Goal: Information Seeking & Learning: Learn about a topic

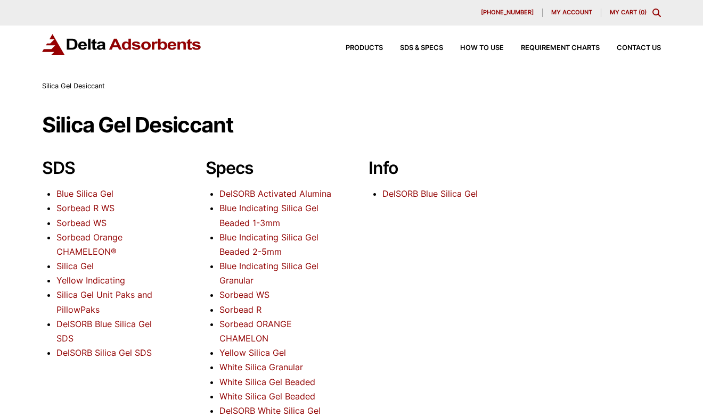
scroll to position [53, 0]
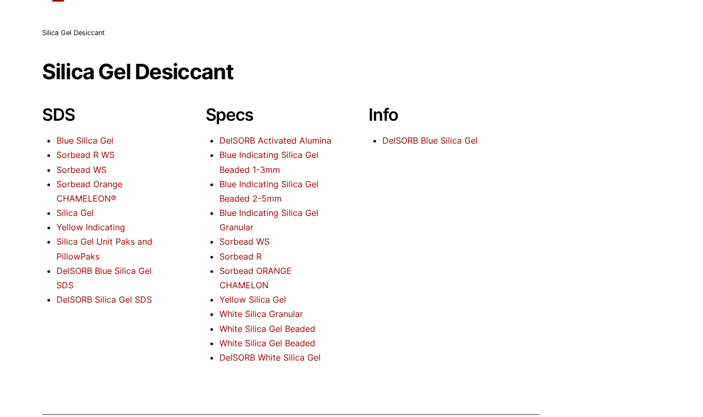
click at [148, 294] on link "DelSORB Silica Gel SDS" at bounding box center [103, 299] width 95 height 11
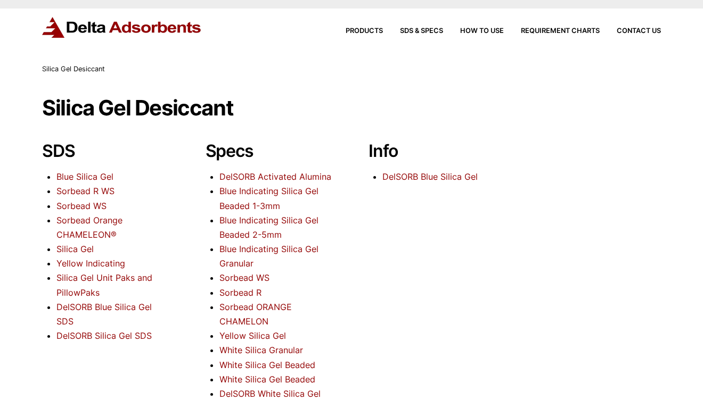
scroll to position [0, 0]
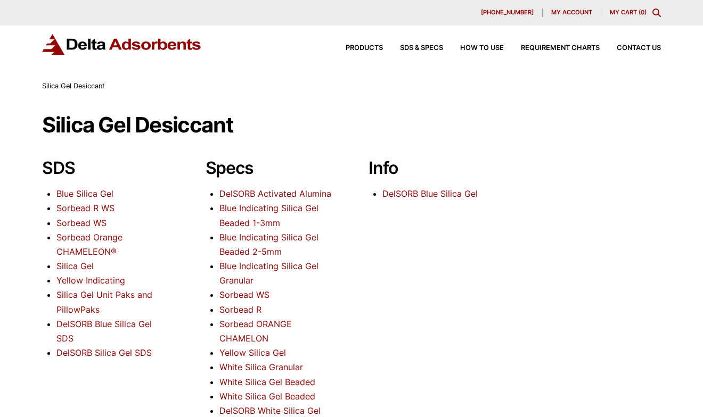
click at [487, 52] on div "Products SDS & SPECS How to Use Requirement Charts Contact Us" at bounding box center [494, 47] width 341 height 15
click at [490, 41] on div "Products SDS & SPECS How to Use Requirement Charts Contact Us" at bounding box center [494, 47] width 341 height 15
click at [483, 46] on span "How to Use" at bounding box center [482, 48] width 44 height 7
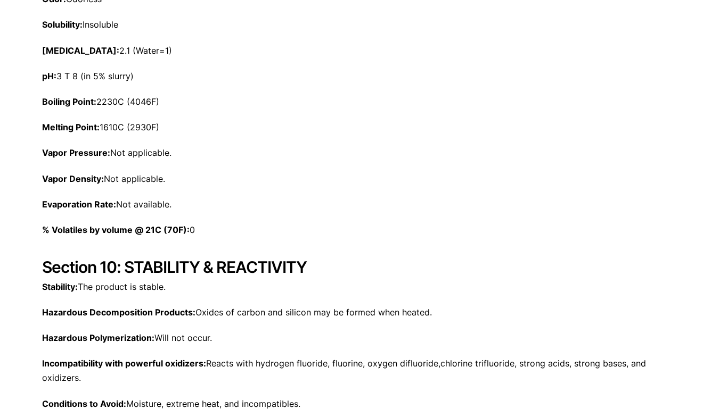
scroll to position [1543, 0]
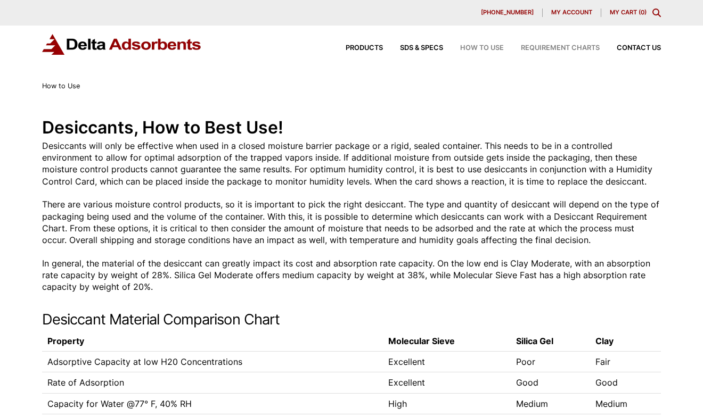
click at [570, 47] on span "Requirement Charts" at bounding box center [560, 48] width 79 height 7
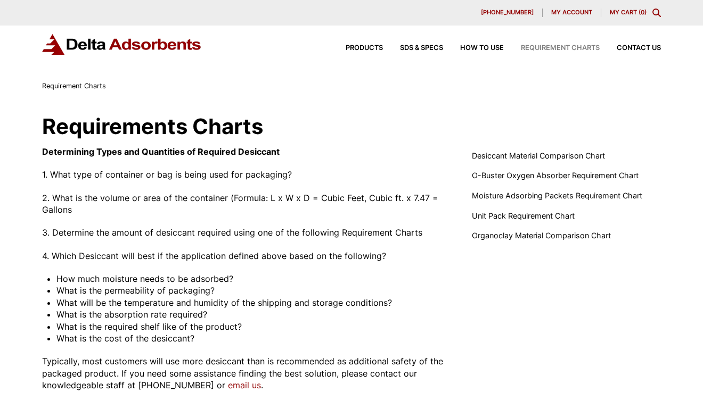
click at [355, 43] on div "Products SDS & SPECS How to Use Requirement Charts Contact Us" at bounding box center [494, 47] width 341 height 15
click at [356, 46] on span "Products" at bounding box center [363, 48] width 37 height 7
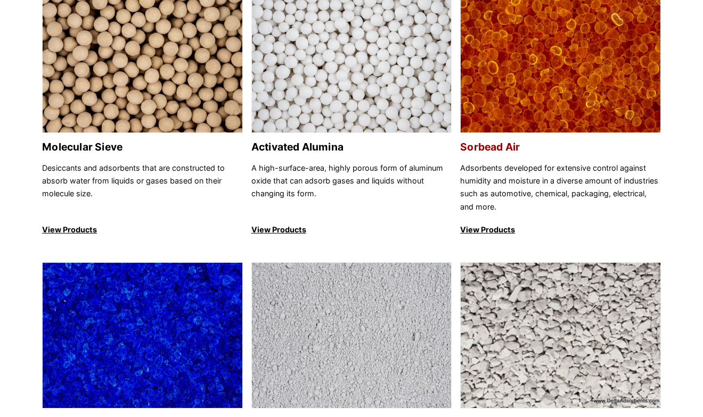
scroll to position [160, 0]
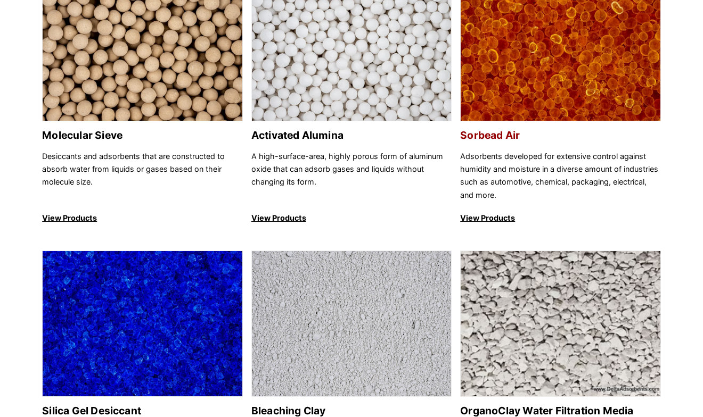
click at [495, 219] on p "View Products" at bounding box center [560, 218] width 201 height 13
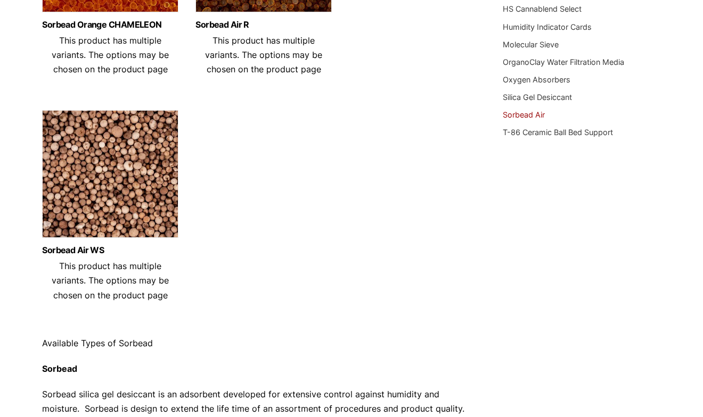
scroll to position [266, 0]
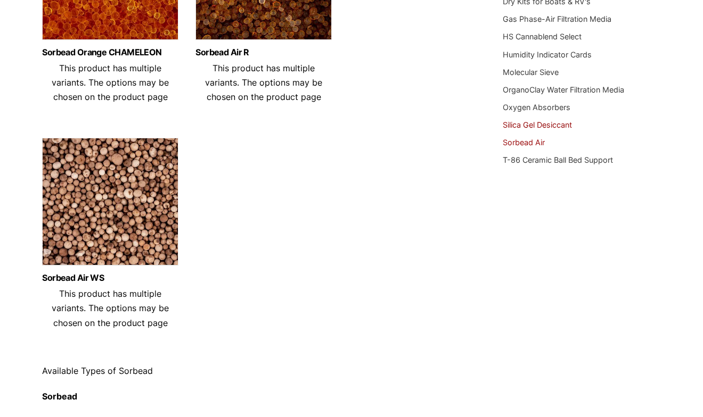
click at [557, 120] on link "Silica Gel Desiccant" at bounding box center [536, 124] width 69 height 9
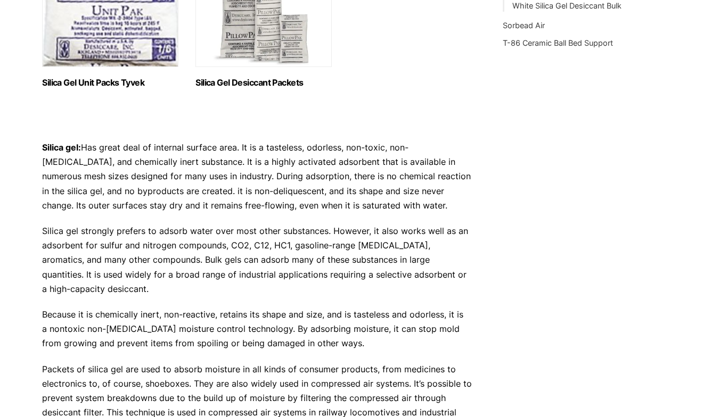
scroll to position [432, 0]
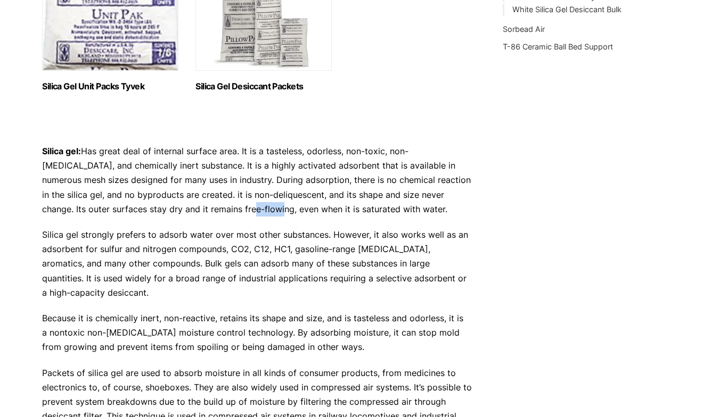
drag, startPoint x: 167, startPoint y: 209, endPoint x: 194, endPoint y: 218, distance: 28.6
click at [196, 213] on p "Silica gel: Has great deal of internal surface area. It is a tasteless, odorles…" at bounding box center [257, 180] width 430 height 72
click at [166, 241] on p "Silica gel strongly prefers to adsorb water over most other substances. However…" at bounding box center [257, 264] width 430 height 72
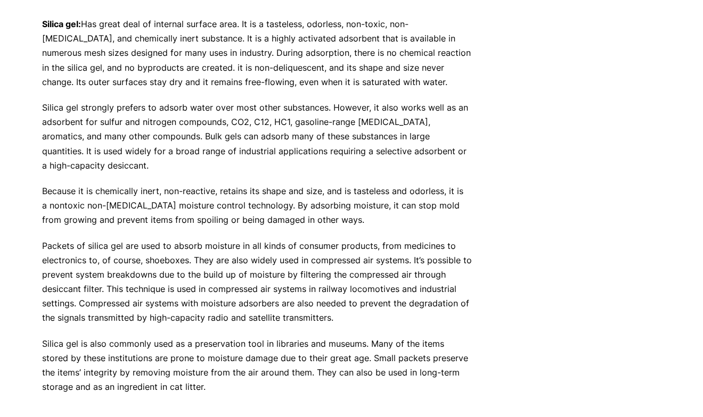
scroll to position [592, 0]
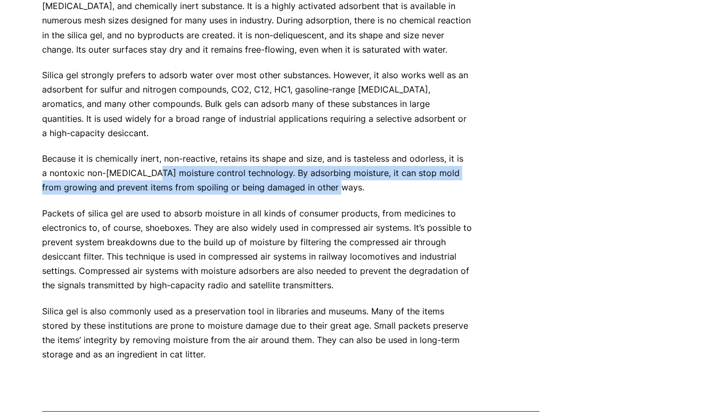
drag, startPoint x: 142, startPoint y: 173, endPoint x: 338, endPoint y: 184, distance: 196.7
click at [338, 183] on p "Because it is chemically inert, non-reactive, retains its shape and size, and i…" at bounding box center [257, 174] width 430 height 44
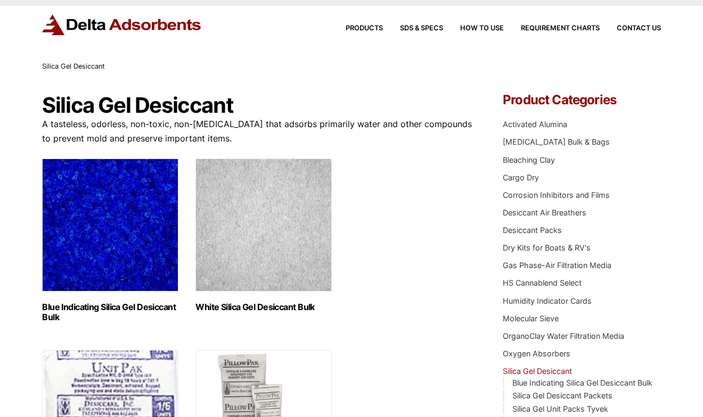
scroll to position [0, 0]
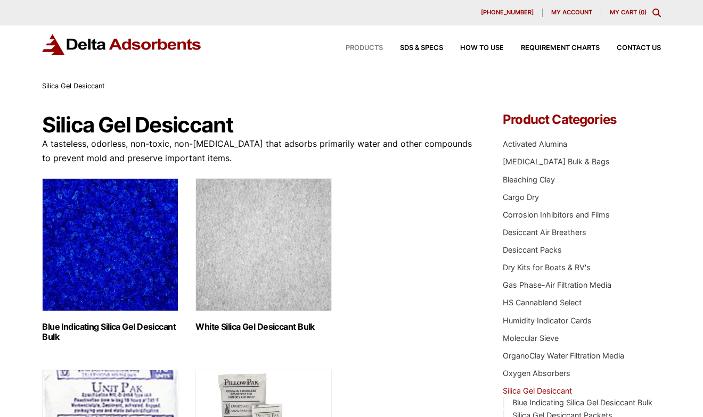
click at [361, 47] on span "Products" at bounding box center [363, 48] width 37 height 7
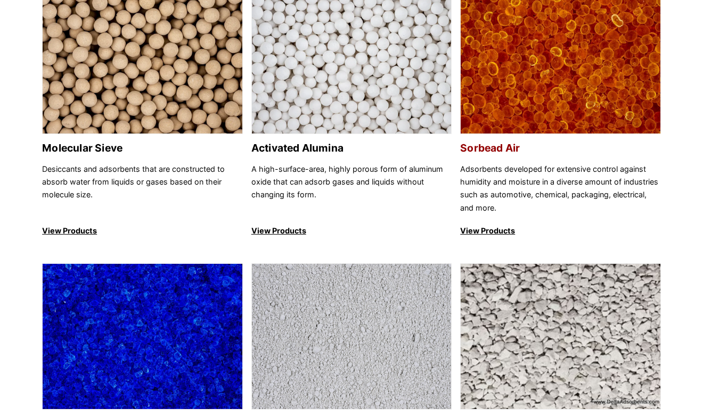
scroll to position [160, 0]
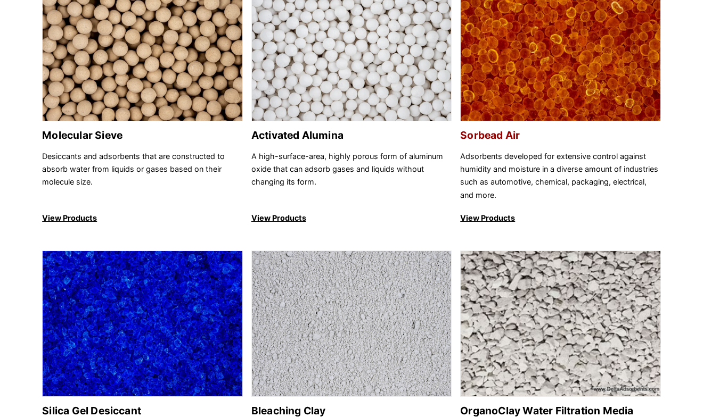
click at [547, 87] on img at bounding box center [560, 49] width 200 height 146
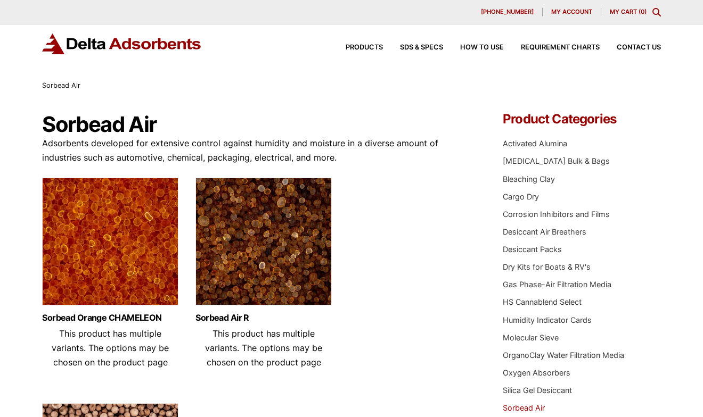
scroll to position [53, 0]
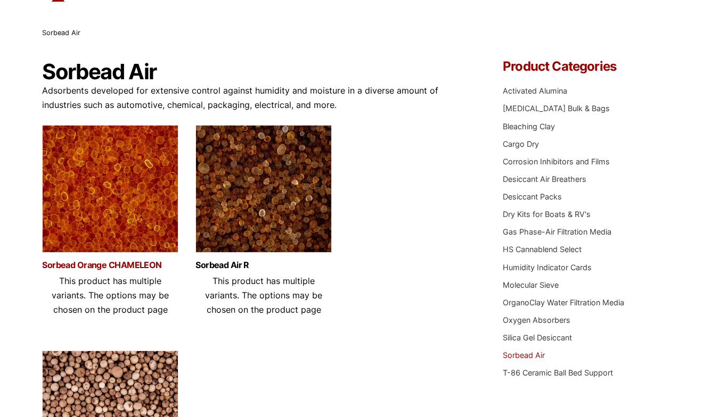
click at [146, 265] on link "Sorbead Orange CHAMELEON" at bounding box center [110, 265] width 136 height 9
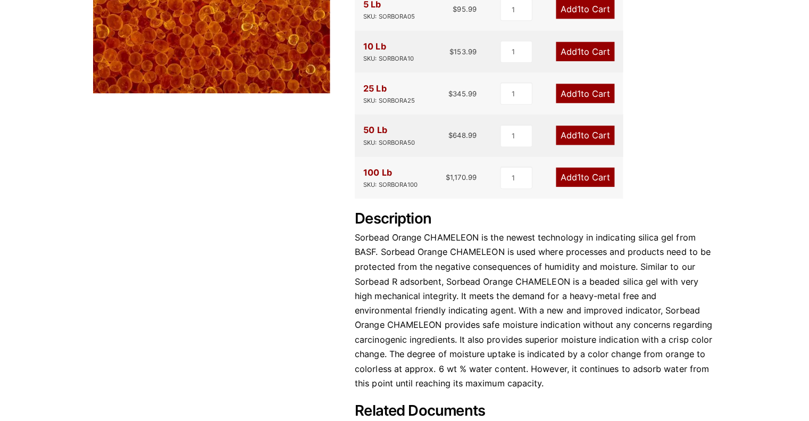
scroll to position [319, 0]
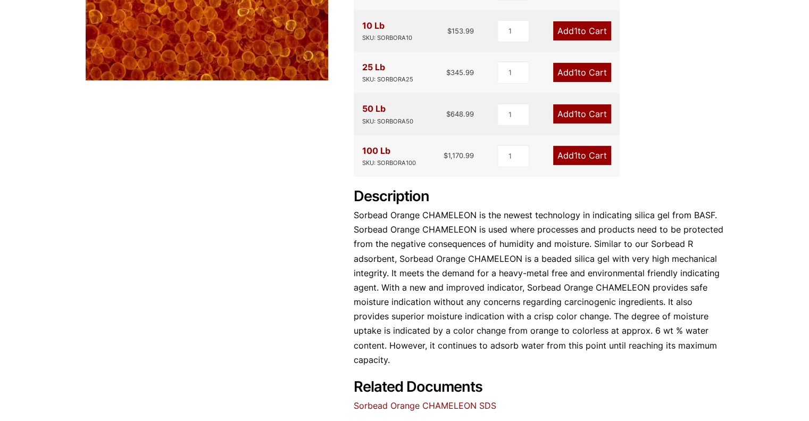
click at [444, 275] on p "Sorbead Orange CHAMELEON is the newest technology in indicating silica gel from…" at bounding box center [539, 287] width 370 height 159
drag, startPoint x: 521, startPoint y: 311, endPoint x: 602, endPoint y: 323, distance: 82.8
click at [602, 323] on p "Sorbead Orange CHAMELEON is the newest technology in indicating silica gel from…" at bounding box center [539, 287] width 370 height 159
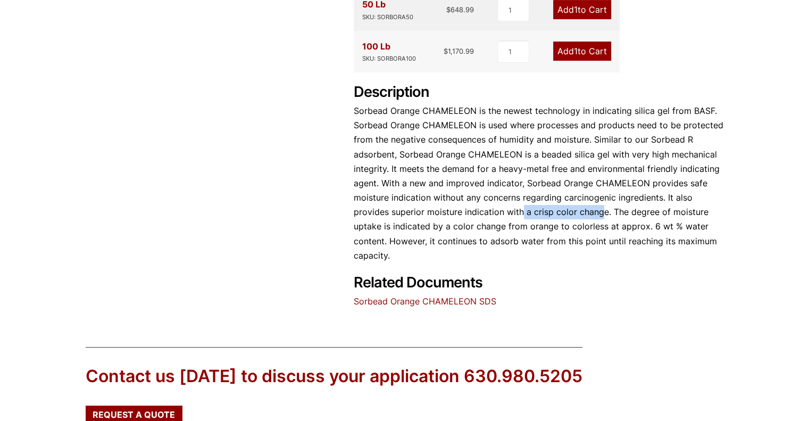
scroll to position [426, 0]
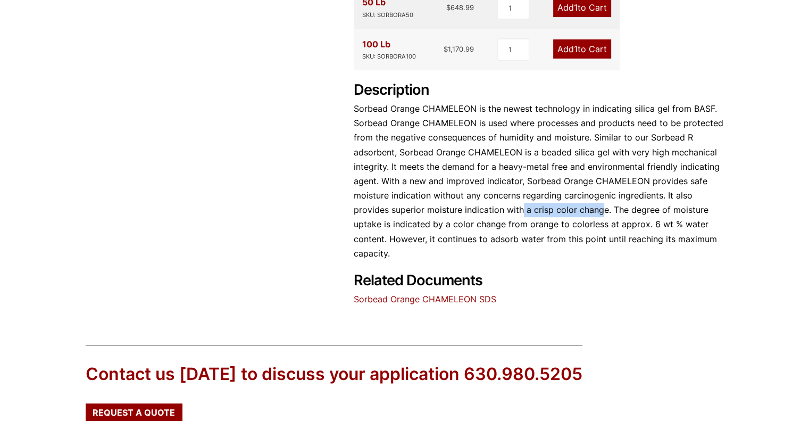
click at [477, 296] on link "Sorbead Orange CHAMELEON SDS" at bounding box center [425, 299] width 143 height 11
click at [651, 218] on p "Sorbead Orange CHAMELEON is the newest technology in indicating silica gel from…" at bounding box center [539, 181] width 370 height 159
click at [528, 237] on p "Sorbead Orange CHAMELEON is the newest technology in indicating silica gel from…" at bounding box center [539, 181] width 370 height 159
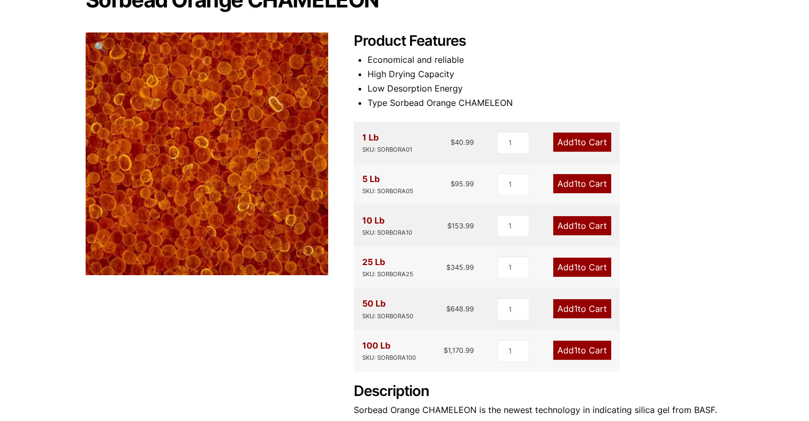
scroll to position [106, 0]
